Goal: Check status: Check status

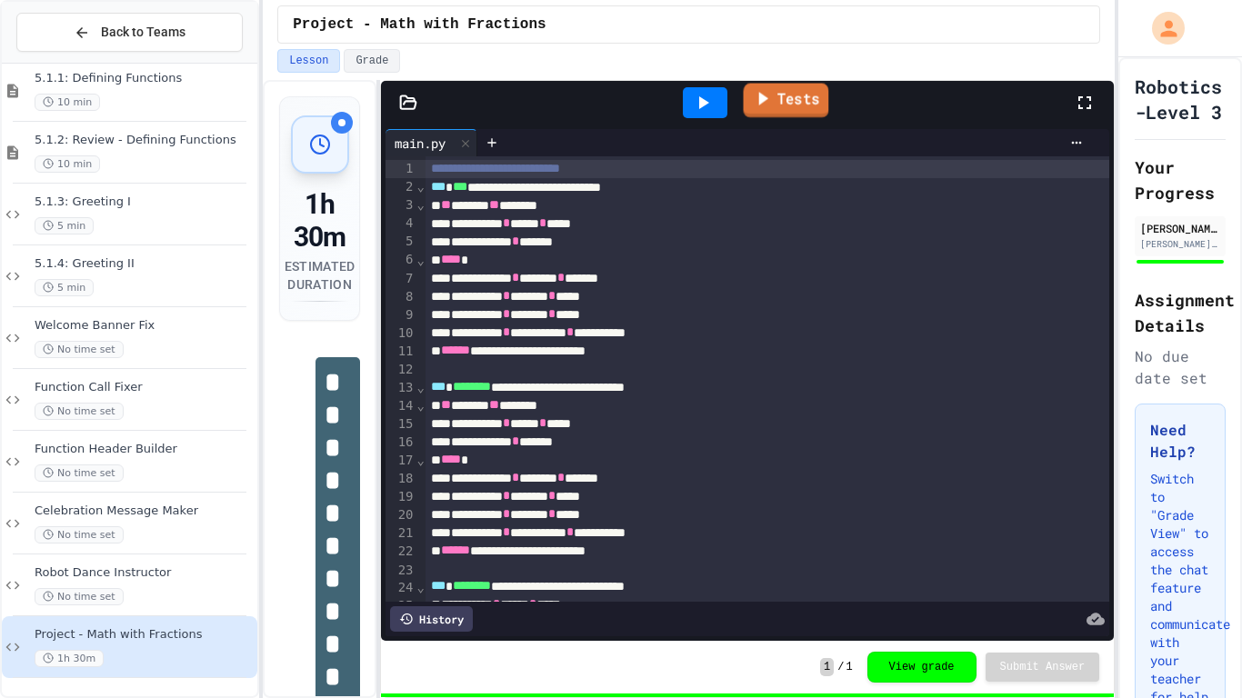
click at [780, 104] on link "Tests" at bounding box center [786, 101] width 85 height 35
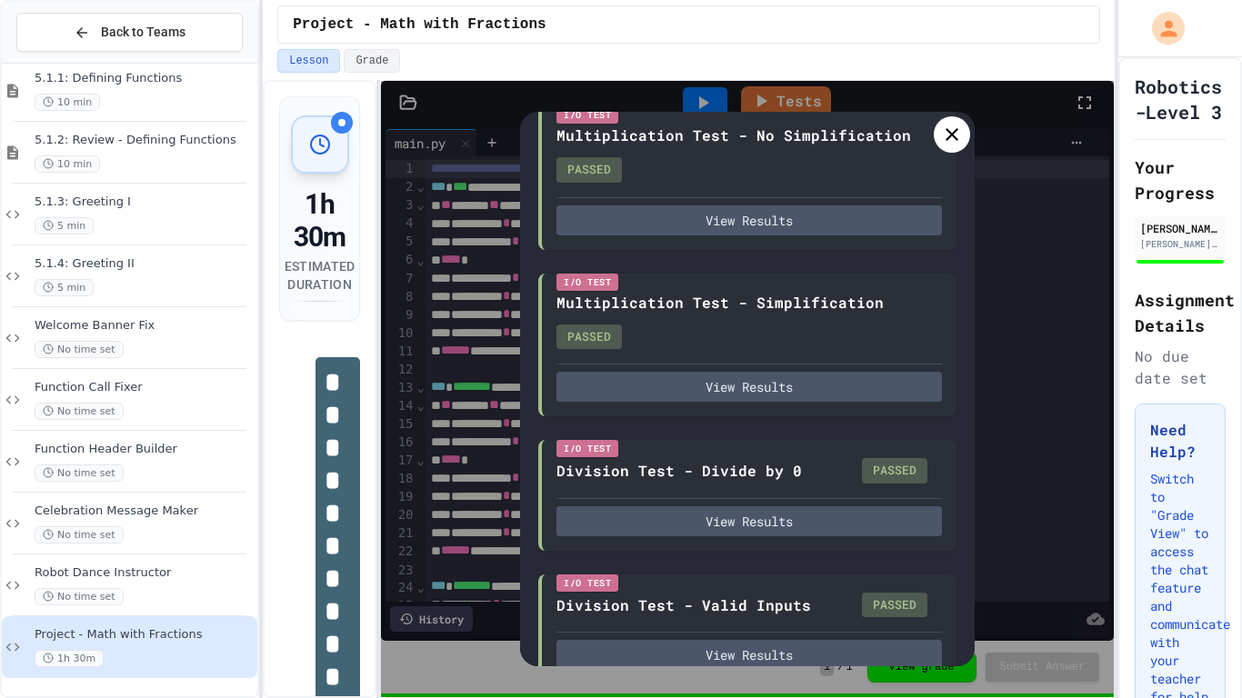
scroll to position [819, 0]
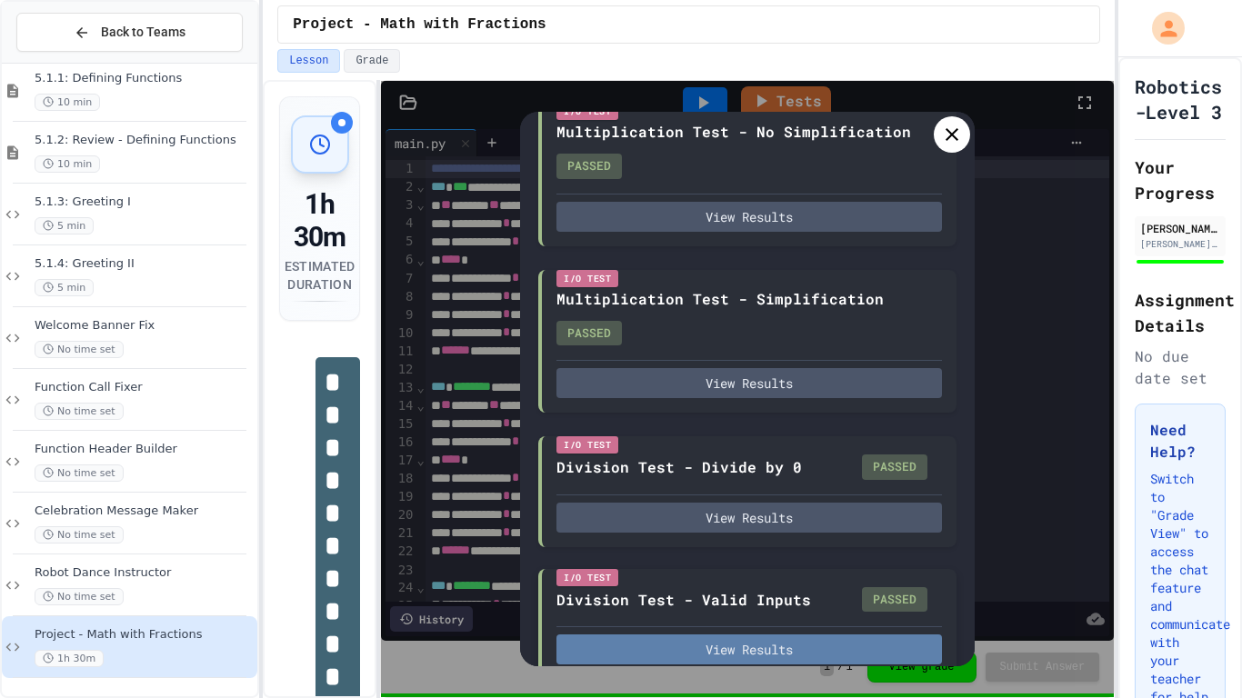
click at [847, 635] on button "View Results" at bounding box center [748, 650] width 385 height 30
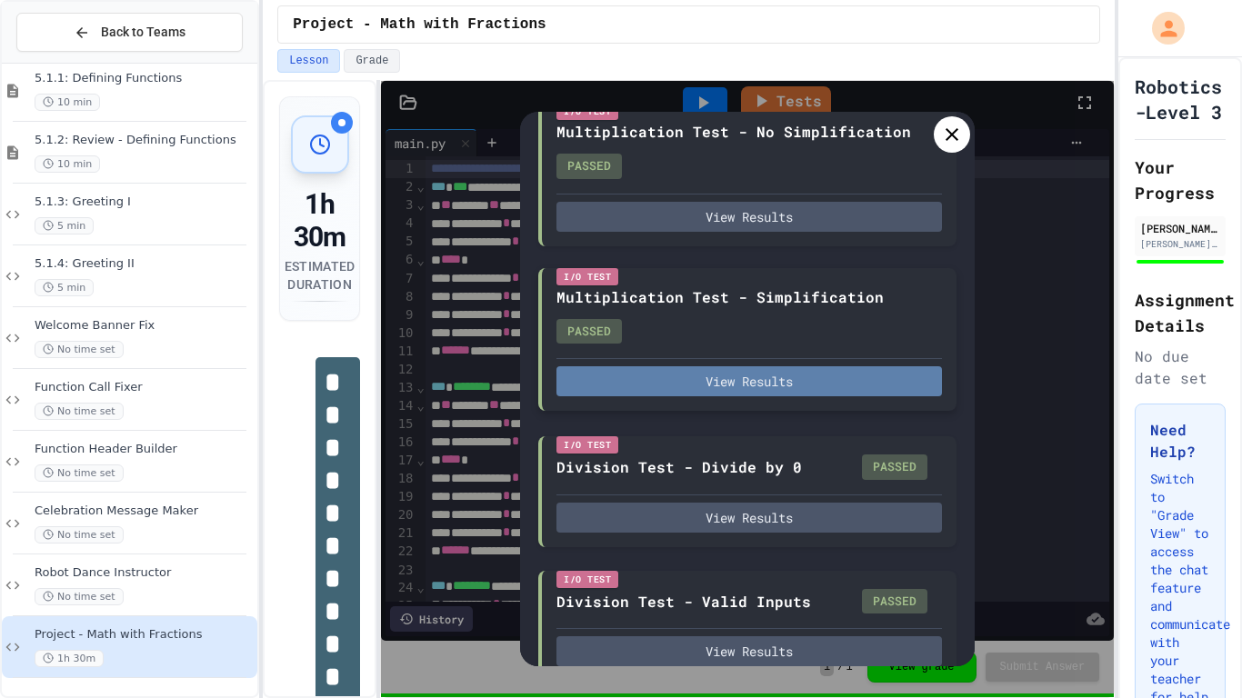
click at [839, 366] on button "View Results" at bounding box center [748, 381] width 385 height 30
type textarea "*"
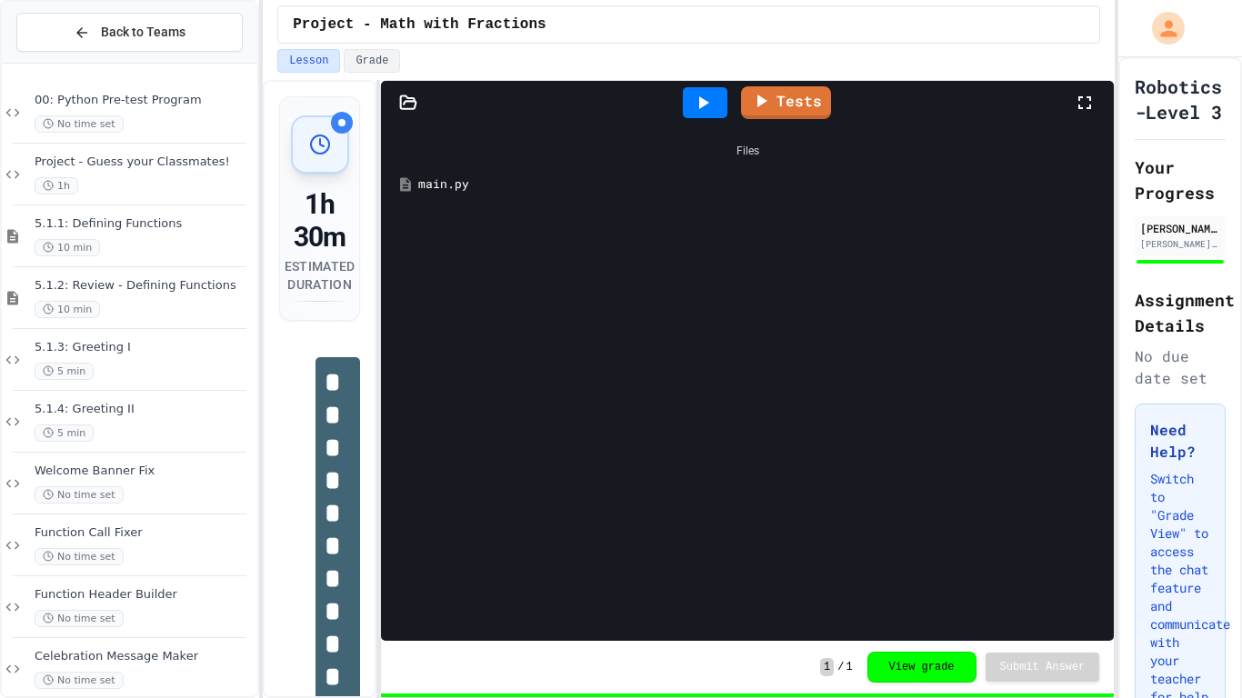
click at [1126, 18] on div at bounding box center [1180, 28] width 124 height 57
